Goal: Transaction & Acquisition: Download file/media

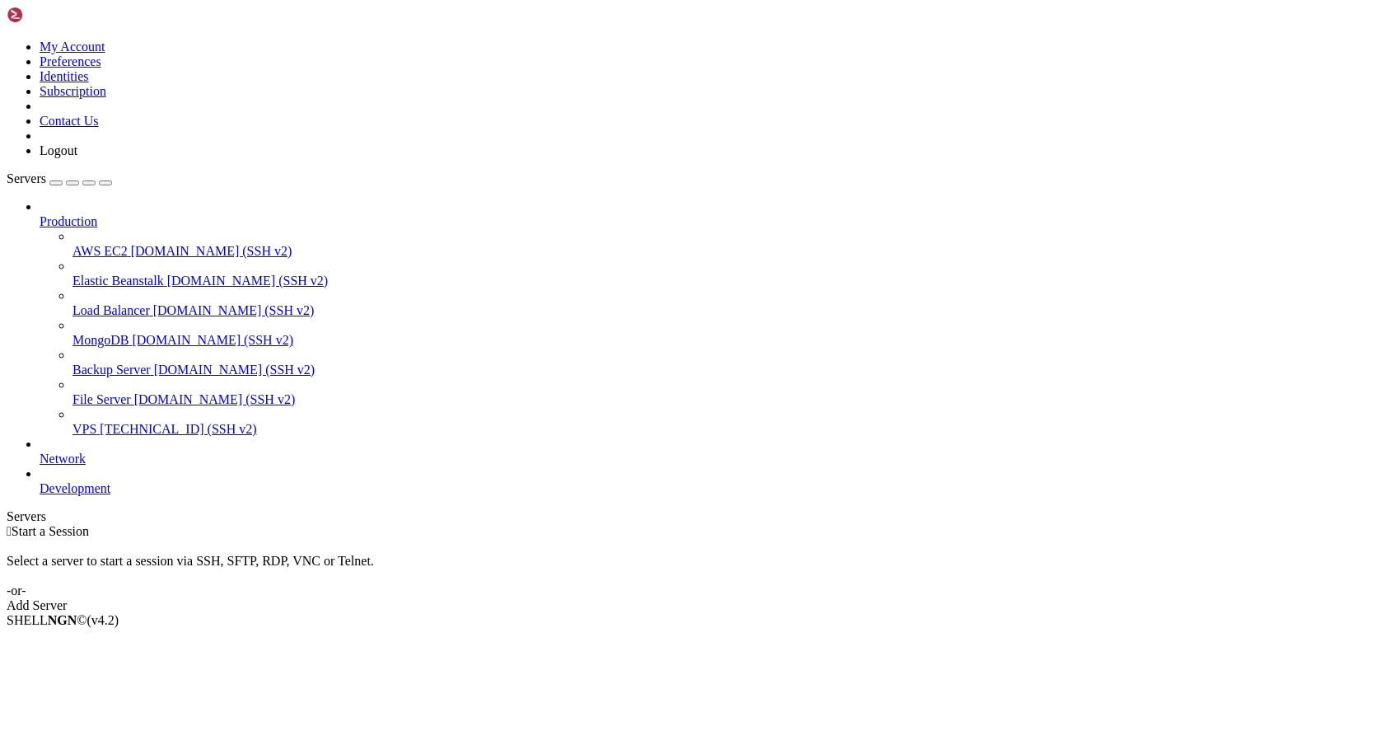
click at [96, 422] on span "VPS" at bounding box center [85, 429] width 24 height 14
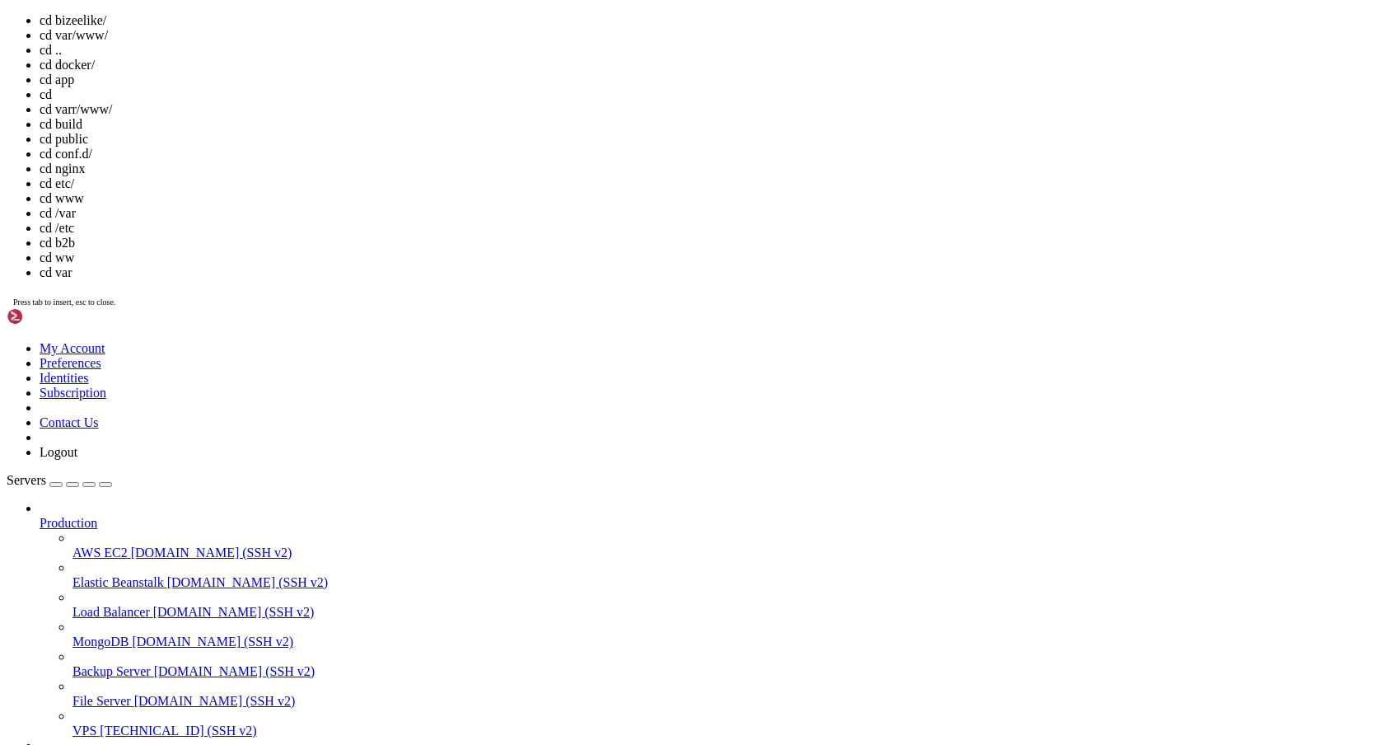
scroll to position [115, 0]
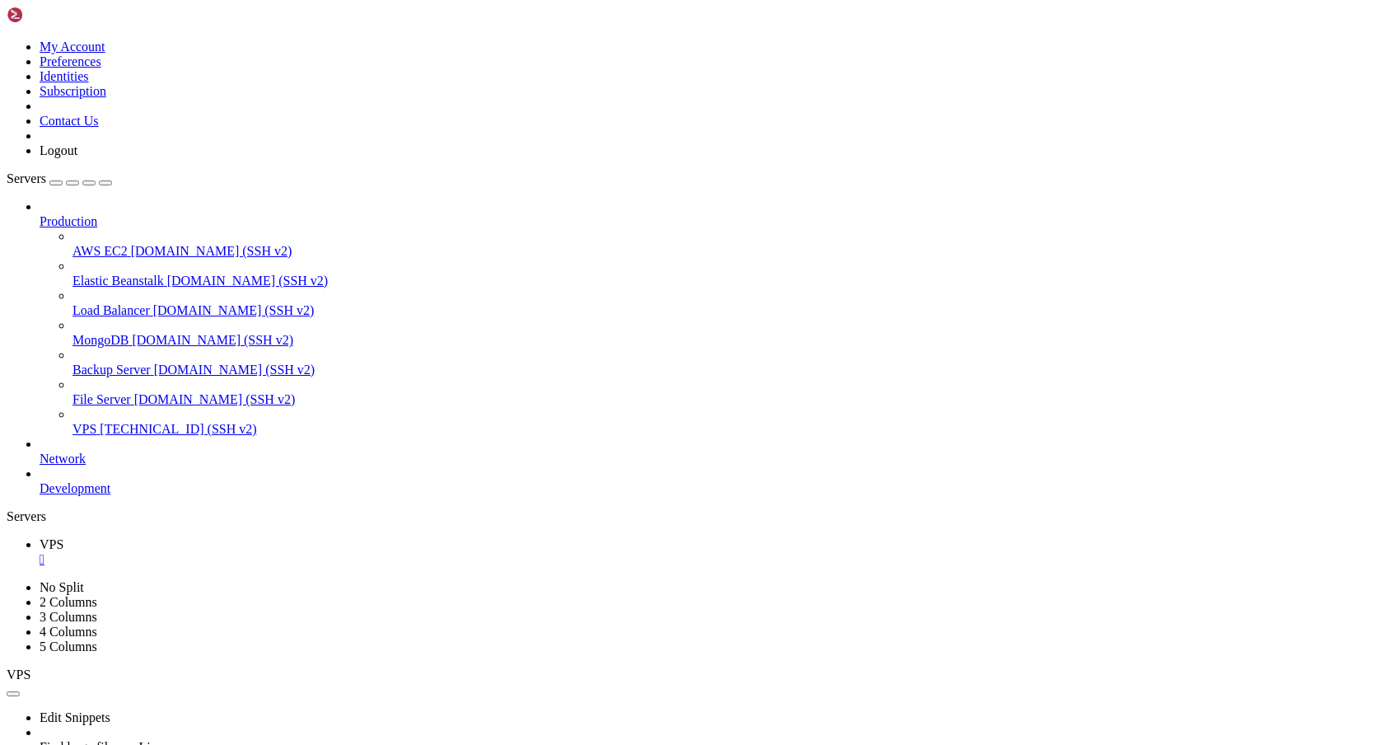
drag, startPoint x: 12, startPoint y: 1443, endPoint x: 1078, endPoint y: 1465, distance: 1066.4
click at [270, 552] on div "" at bounding box center [709, 559] width 1338 height 15
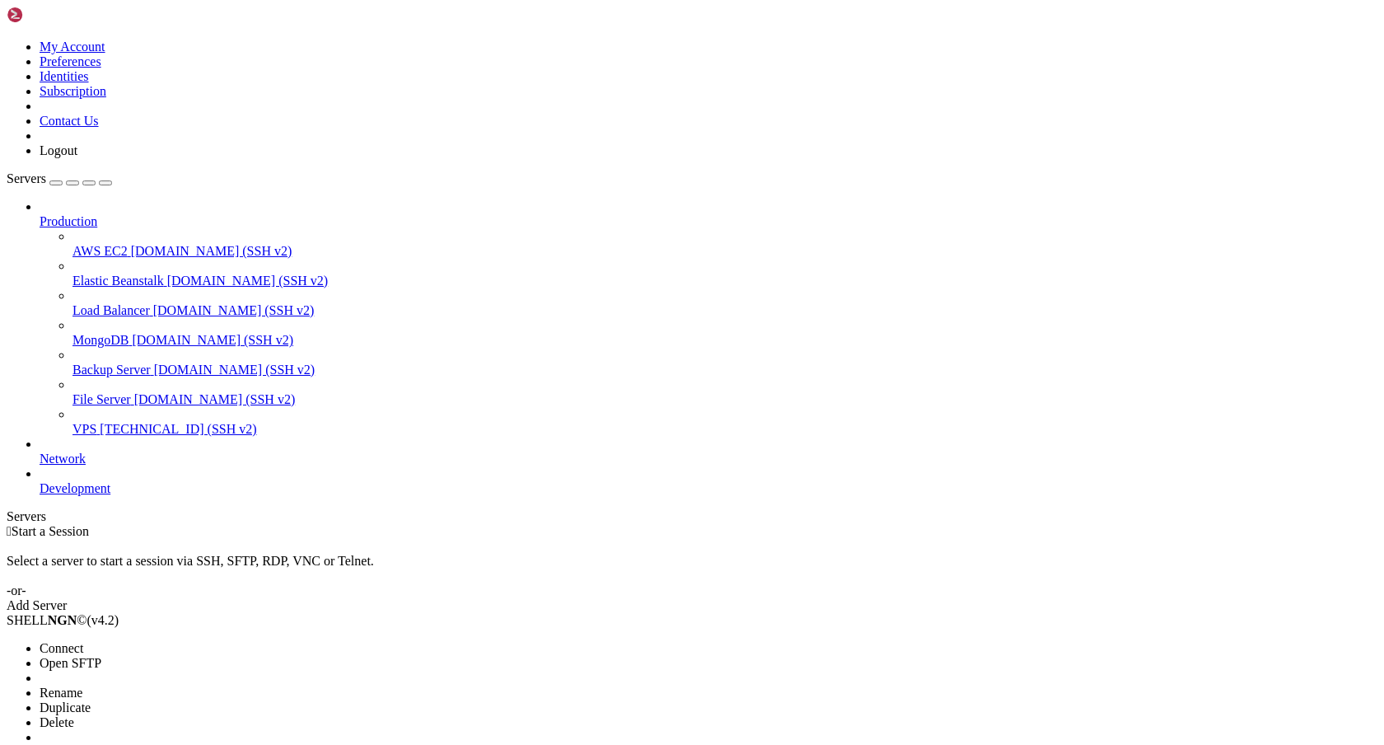
click at [101, 656] on span "Open SFTP" at bounding box center [71, 663] width 62 height 14
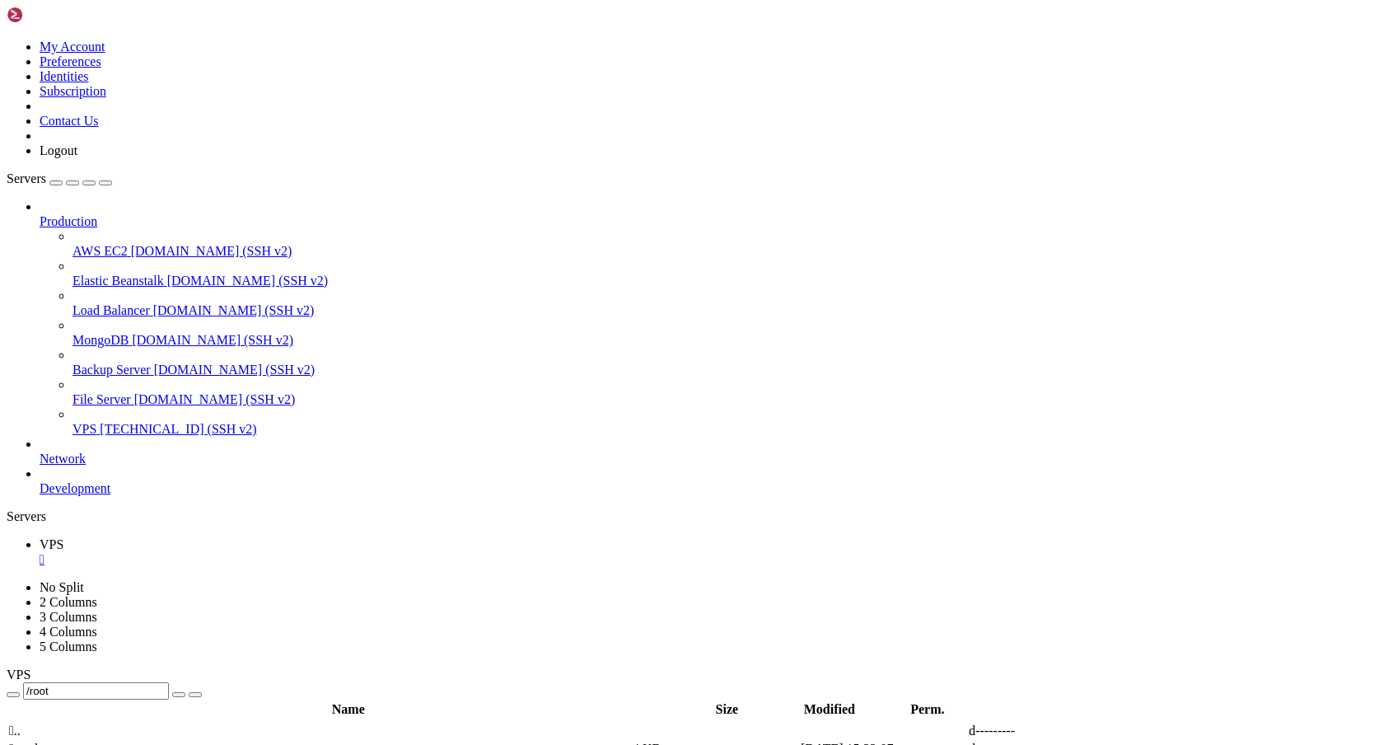
click at [43, 742] on span " www" at bounding box center [26, 749] width 34 height 14
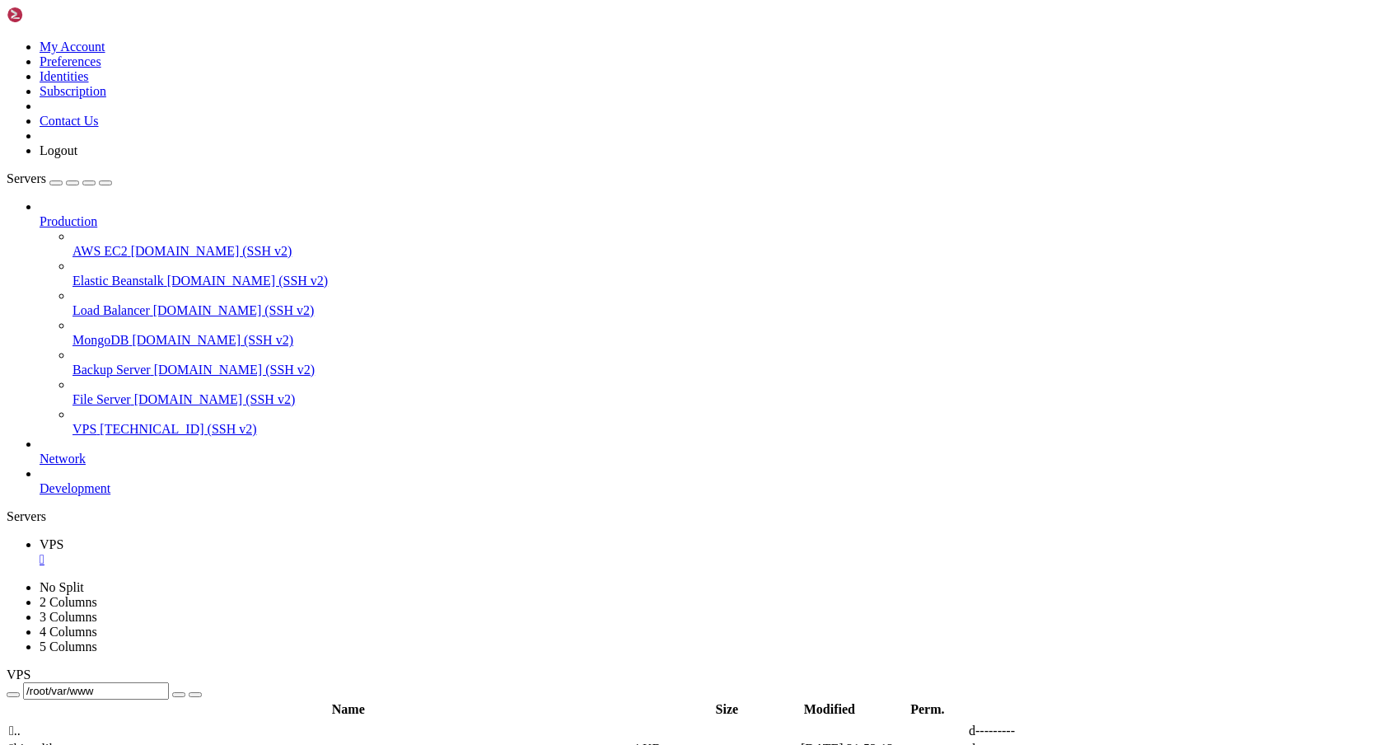
click at [62, 742] on span " bizeelike" at bounding box center [35, 749] width 53 height 14
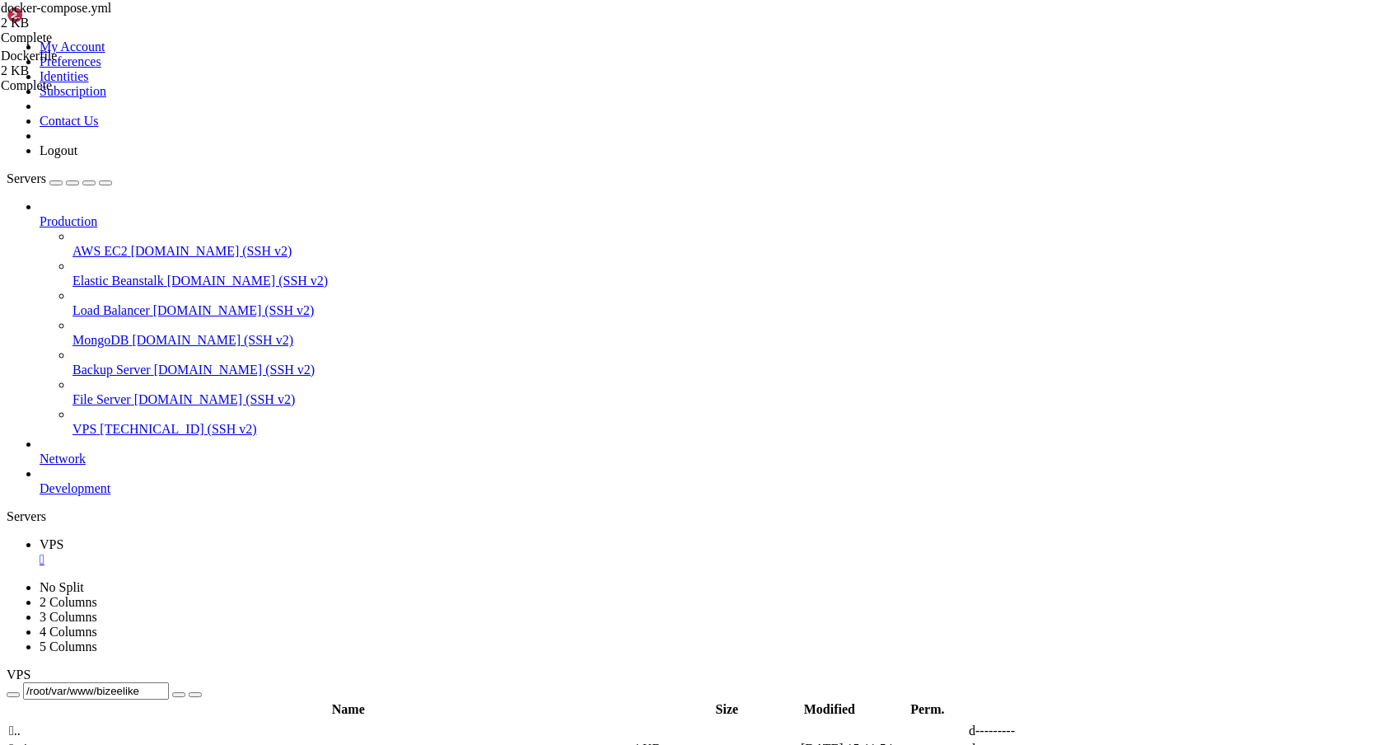
scroll to position [0, 0]
click at [21, 723] on span " .." at bounding box center [15, 730] width 12 height 14
click at [333, 723] on td " .." at bounding box center [319, 731] width 622 height 16
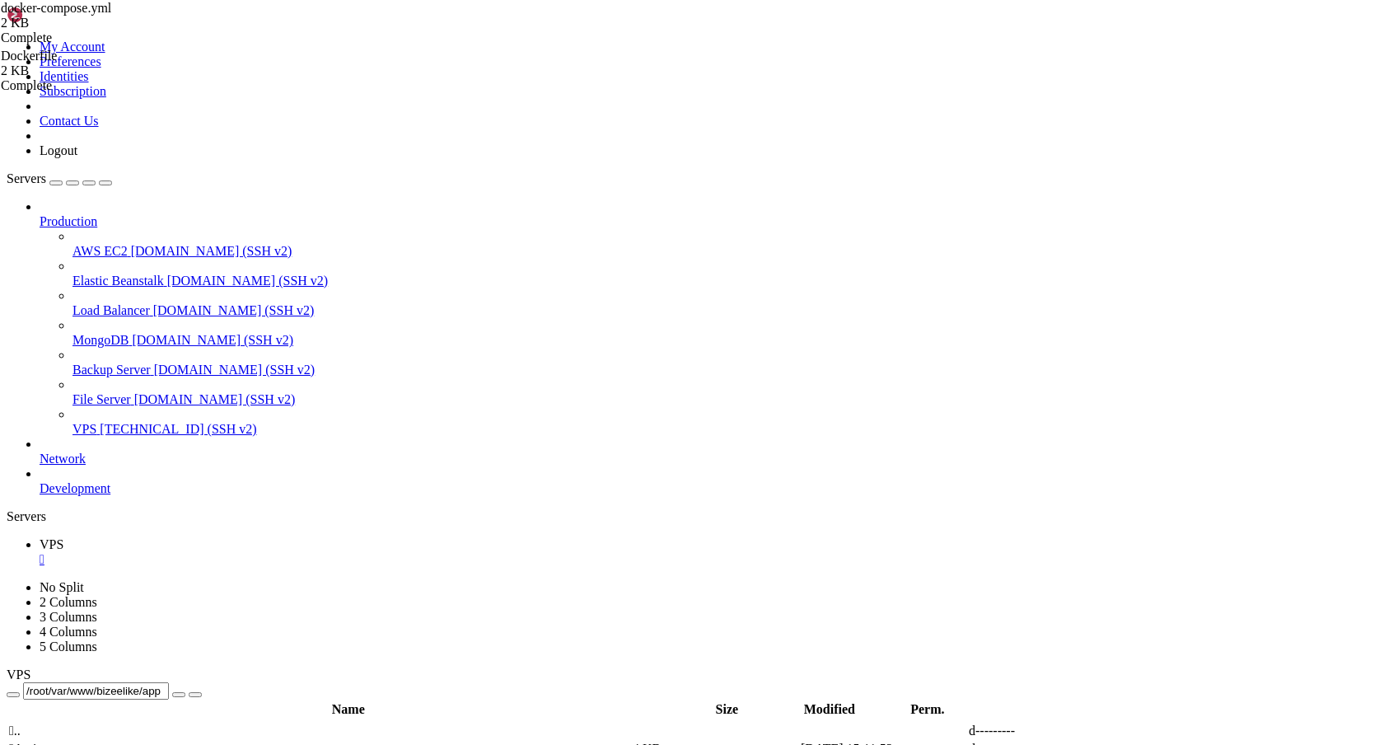
click at [21, 723] on span " .." at bounding box center [15, 730] width 12 height 14
click at [169, 682] on input "/root/var/www/bizeelike/app" at bounding box center [96, 690] width 146 height 17
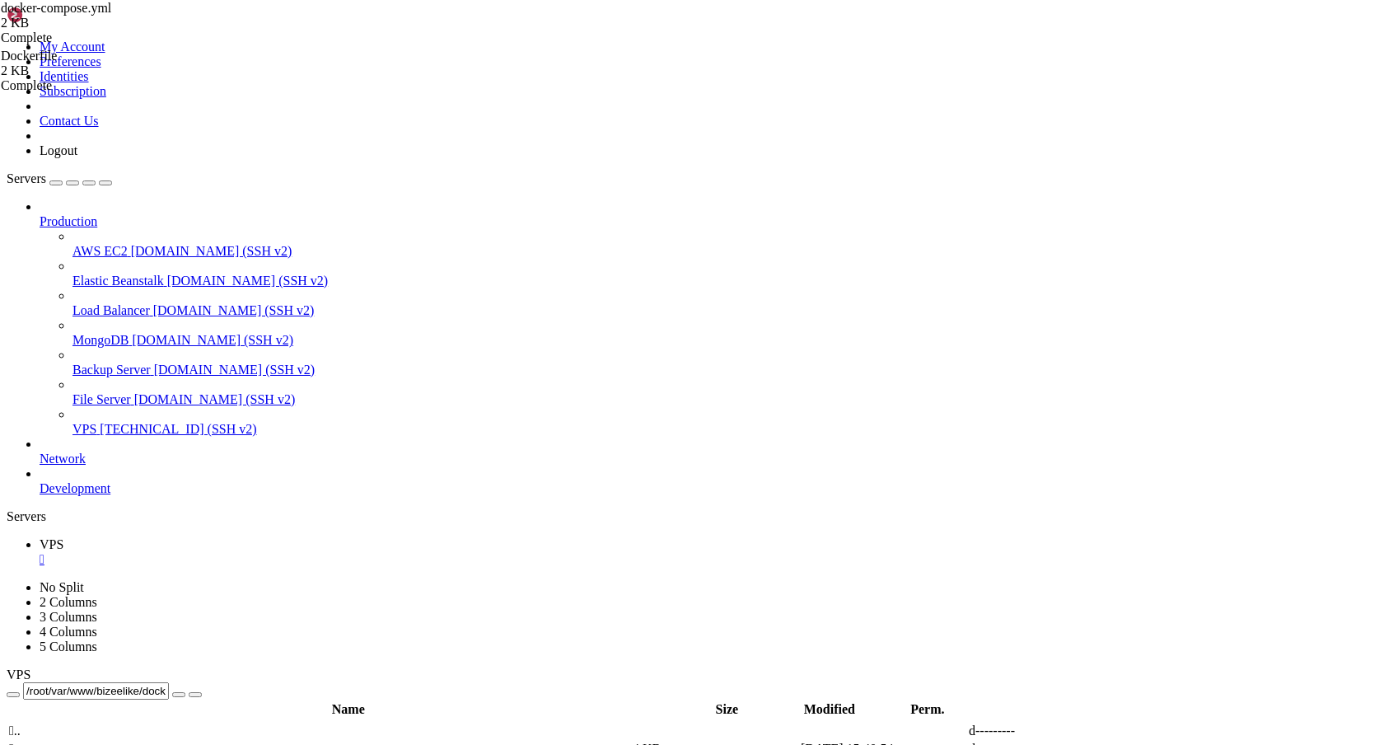
click at [329, 741] on td " app" at bounding box center [319, 749] width 622 height 16
type input "/root/var/www/bizeelike/docker/app"
click at [122, 742] on span " [DOMAIN_NAME]" at bounding box center [65, 749] width 113 height 14
